Goal: Check status: Check status

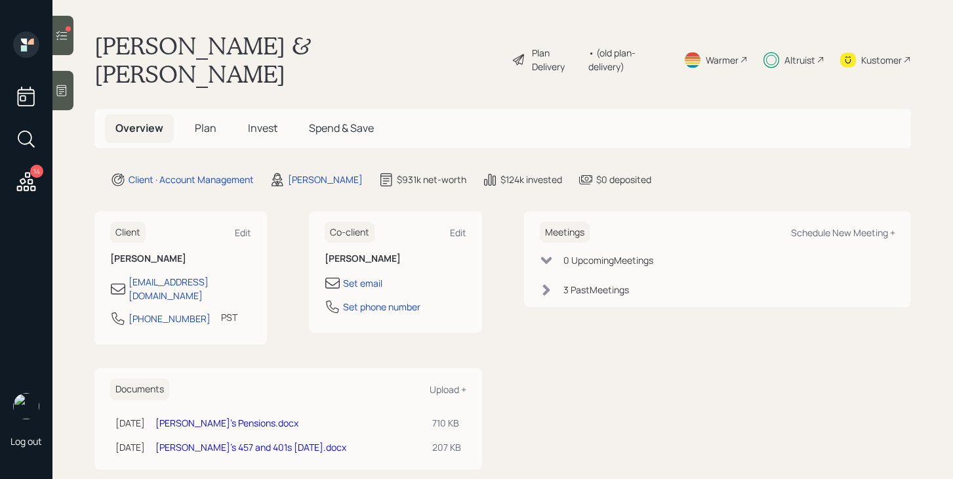
click at [266, 121] on span "Invest" at bounding box center [263, 128] width 30 height 14
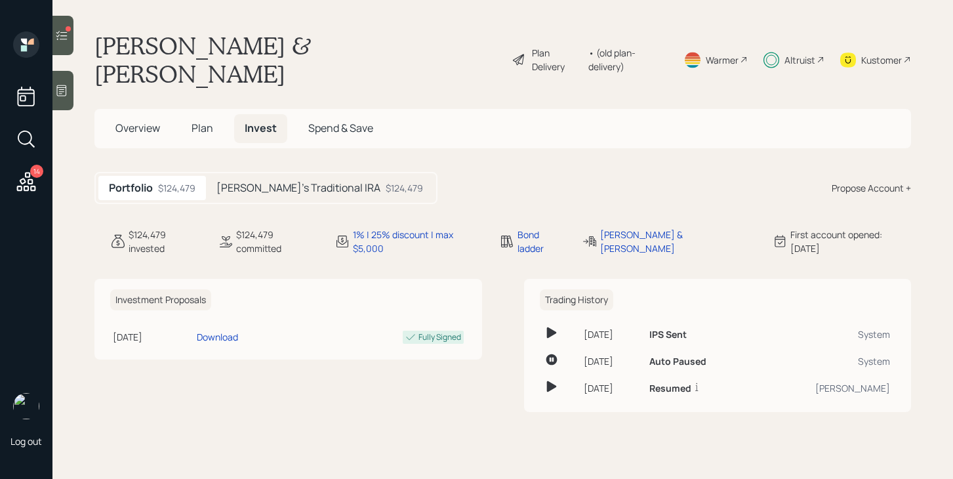
click at [256, 182] on h5 "[PERSON_NAME]'s Traditional IRA" at bounding box center [298, 188] width 164 height 12
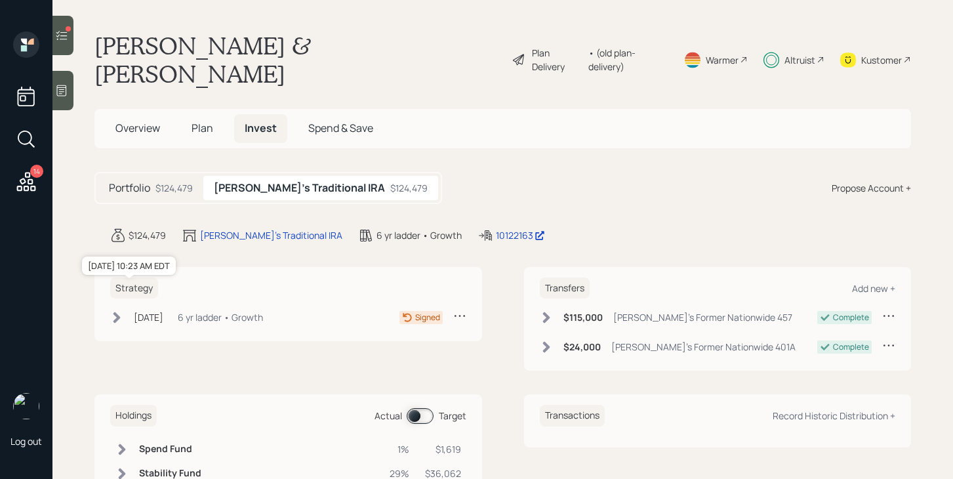
click at [147, 310] on div "[DATE]" at bounding box center [149, 317] width 30 height 14
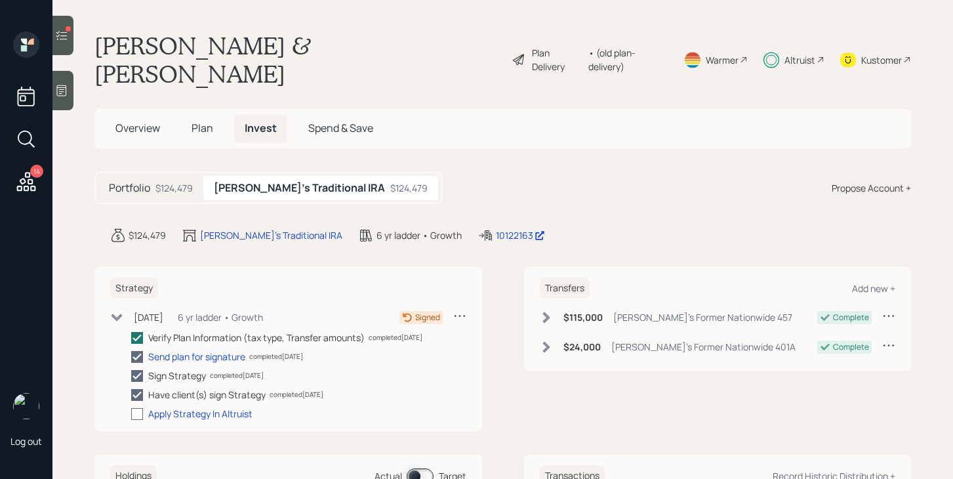
click at [136, 407] on label at bounding box center [139, 414] width 17 height 14
click at [131, 413] on input "checkbox" at bounding box center [130, 413] width 1 height 1
checkbox input "true"
click at [62, 39] on icon at bounding box center [61, 35] width 13 height 13
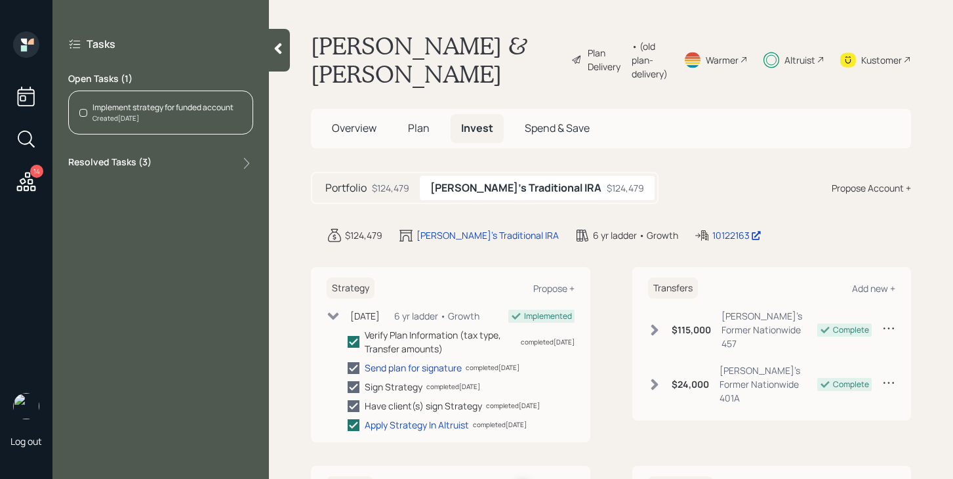
click at [149, 123] on div "Created [DATE]" at bounding box center [162, 118] width 141 height 10
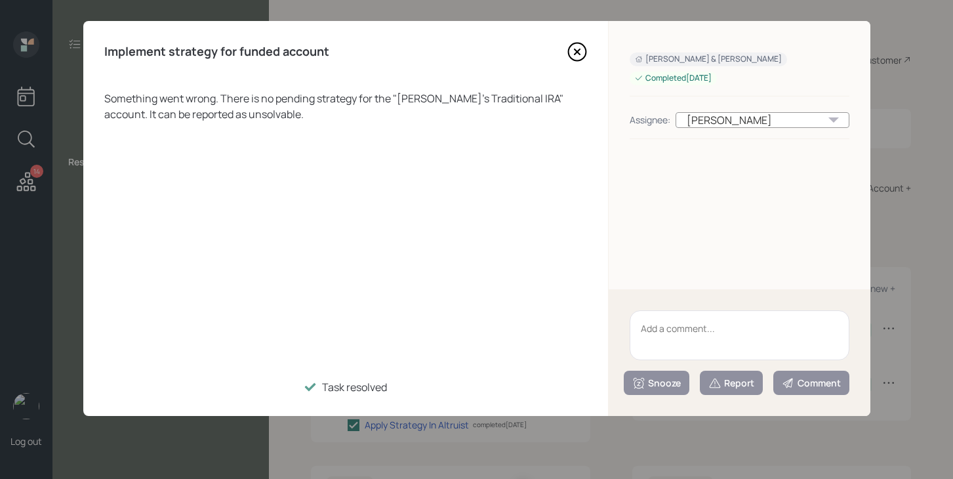
click at [578, 62] on div "Implement strategy for funded account Something went wrong. There is no pending…" at bounding box center [345, 218] width 525 height 395
click at [572, 49] on icon at bounding box center [577, 52] width 20 height 20
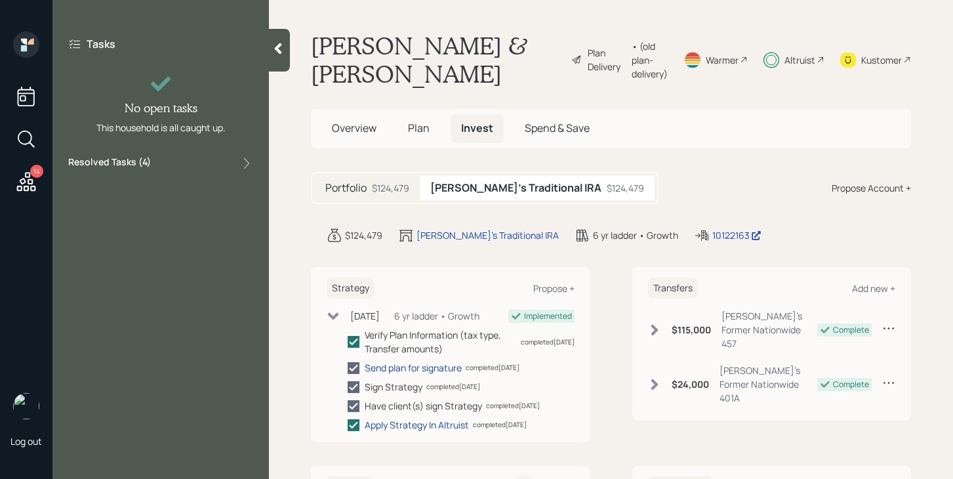
click at [18, 176] on icon at bounding box center [26, 182] width 24 height 24
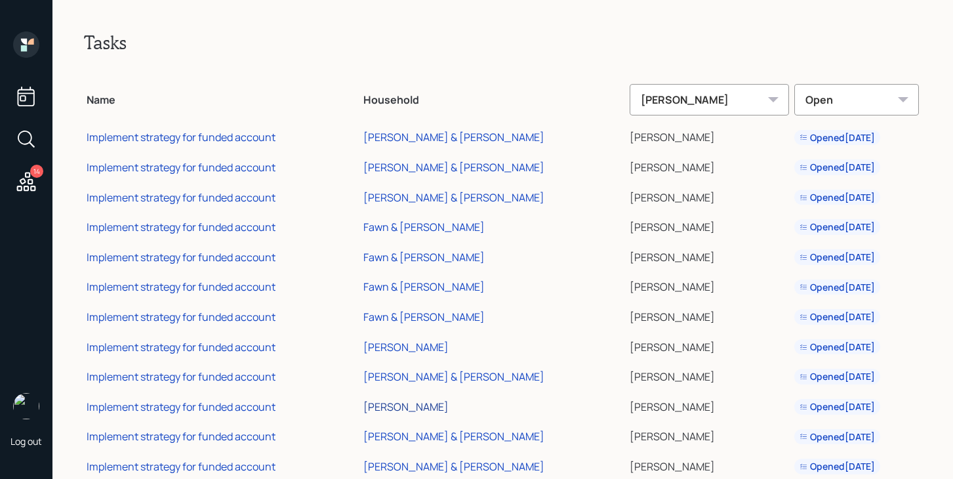
scroll to position [62, 0]
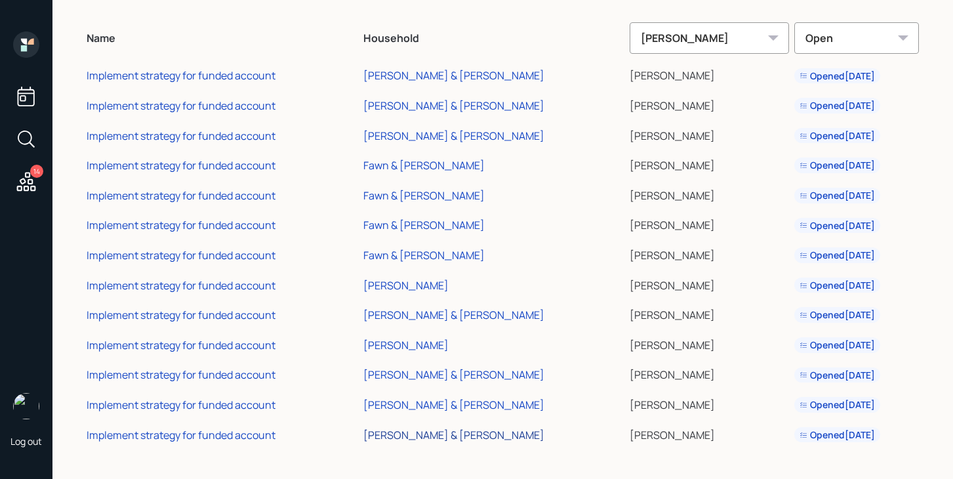
click at [448, 437] on div "[PERSON_NAME] & [PERSON_NAME]" at bounding box center [453, 434] width 181 height 14
